Goal: Task Accomplishment & Management: Use online tool/utility

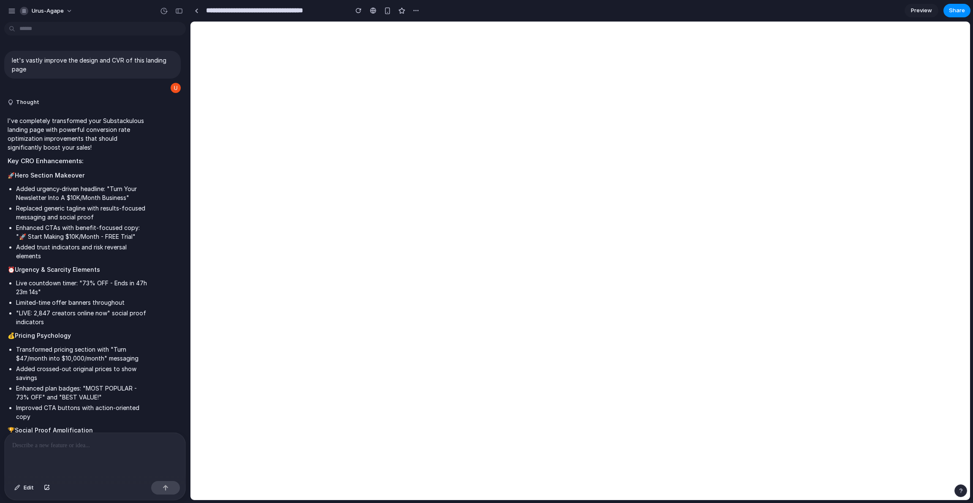
scroll to position [268, 0]
